Goal: Find contact information: Find contact information

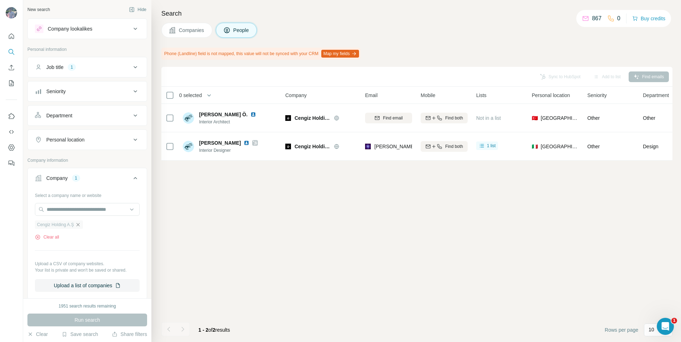
click at [79, 223] on icon "button" at bounding box center [78, 225] width 6 height 6
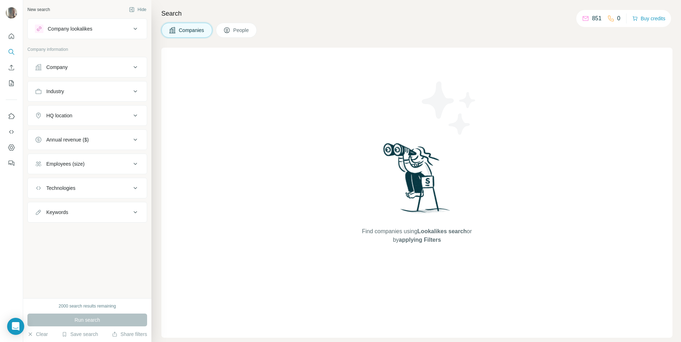
click at [83, 71] on button "Company" at bounding box center [87, 67] width 119 height 17
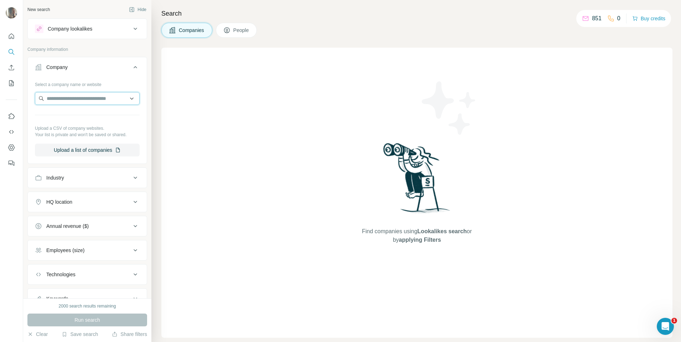
click at [49, 100] on input "text" at bounding box center [87, 98] width 105 height 13
paste input "**********"
type input "**********"
click at [73, 120] on div "Wga wga.ltd" at bounding box center [85, 117] width 96 height 19
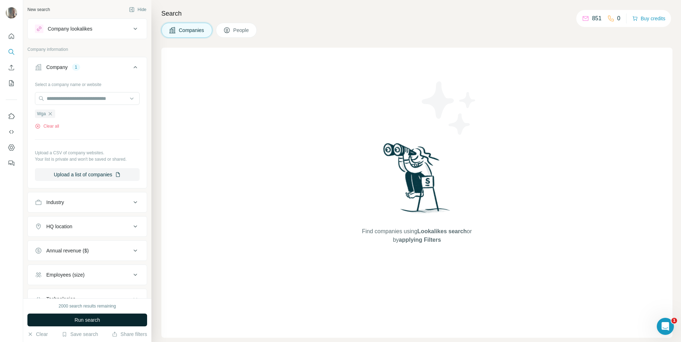
click at [90, 318] on span "Run search" at bounding box center [87, 320] width 26 height 7
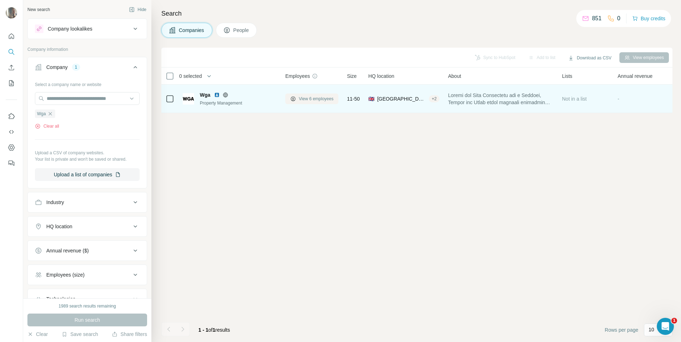
click at [317, 100] on span "View 6 employees" at bounding box center [316, 99] width 35 height 6
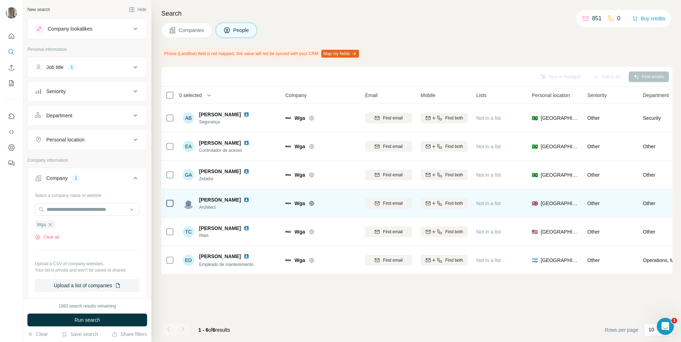
click at [177, 203] on td at bounding box center [169, 203] width 17 height 28
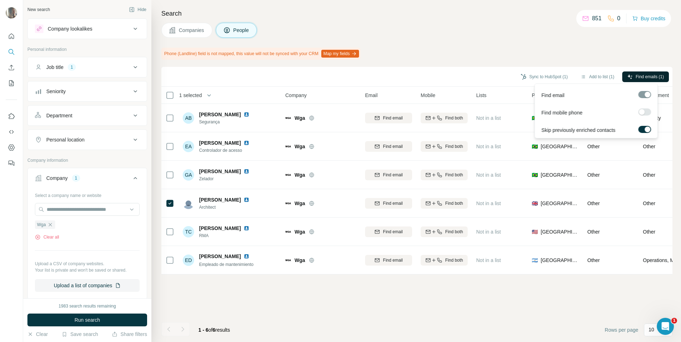
click at [631, 80] on button "Find emails (1)" at bounding box center [645, 77] width 47 height 11
click at [640, 74] on span "Find emails (1)" at bounding box center [649, 77] width 28 height 6
click at [556, 78] on button "Sync to HubSpot (1)" at bounding box center [543, 77] width 57 height 11
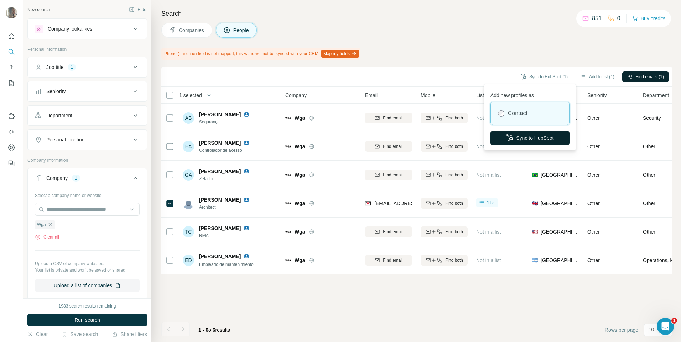
click at [518, 139] on button "Sync to HubSpot" at bounding box center [529, 138] width 79 height 14
